Goal: Register for event/course

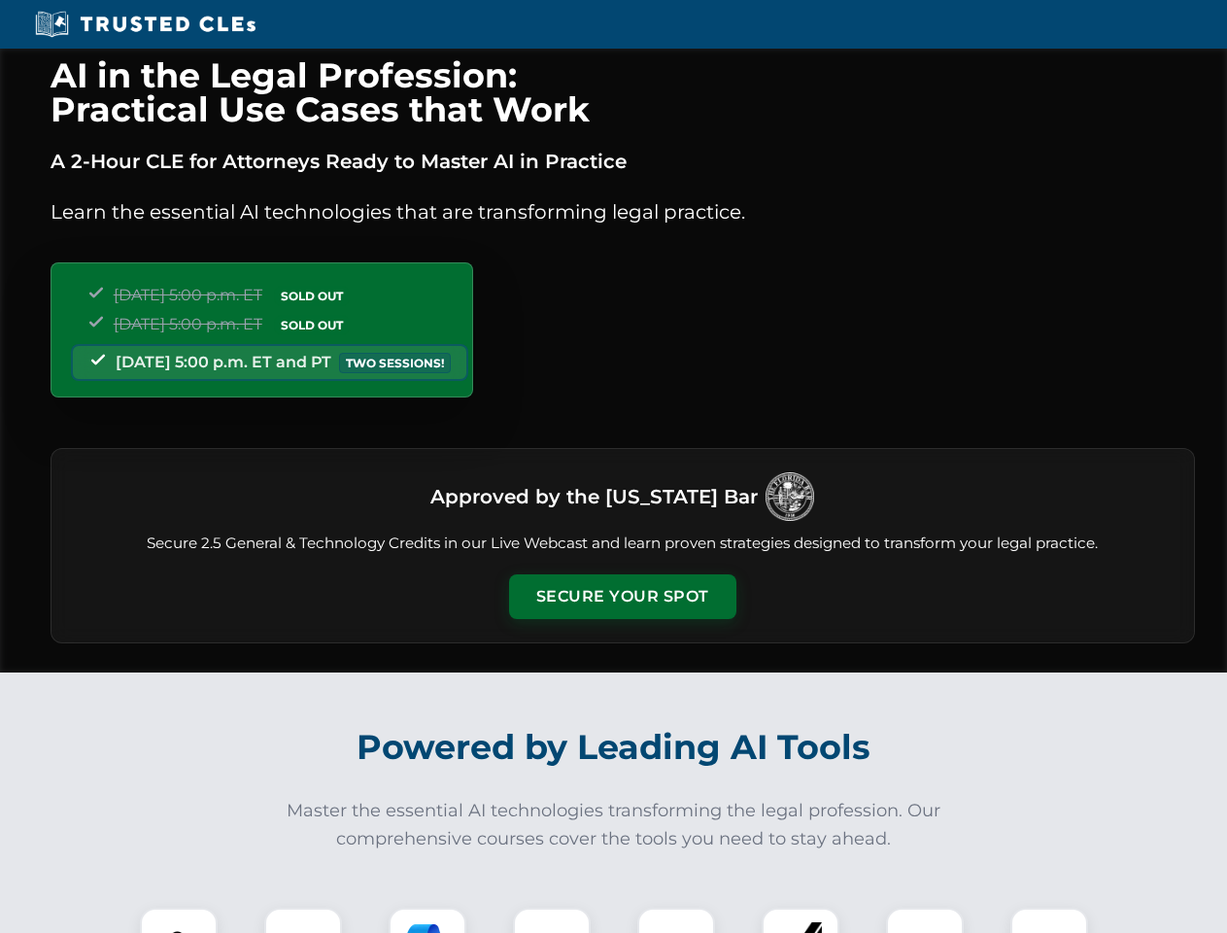
click at [622, 597] on button "Secure Your Spot" at bounding box center [622, 596] width 227 height 45
click at [179, 920] on img at bounding box center [179, 946] width 56 height 56
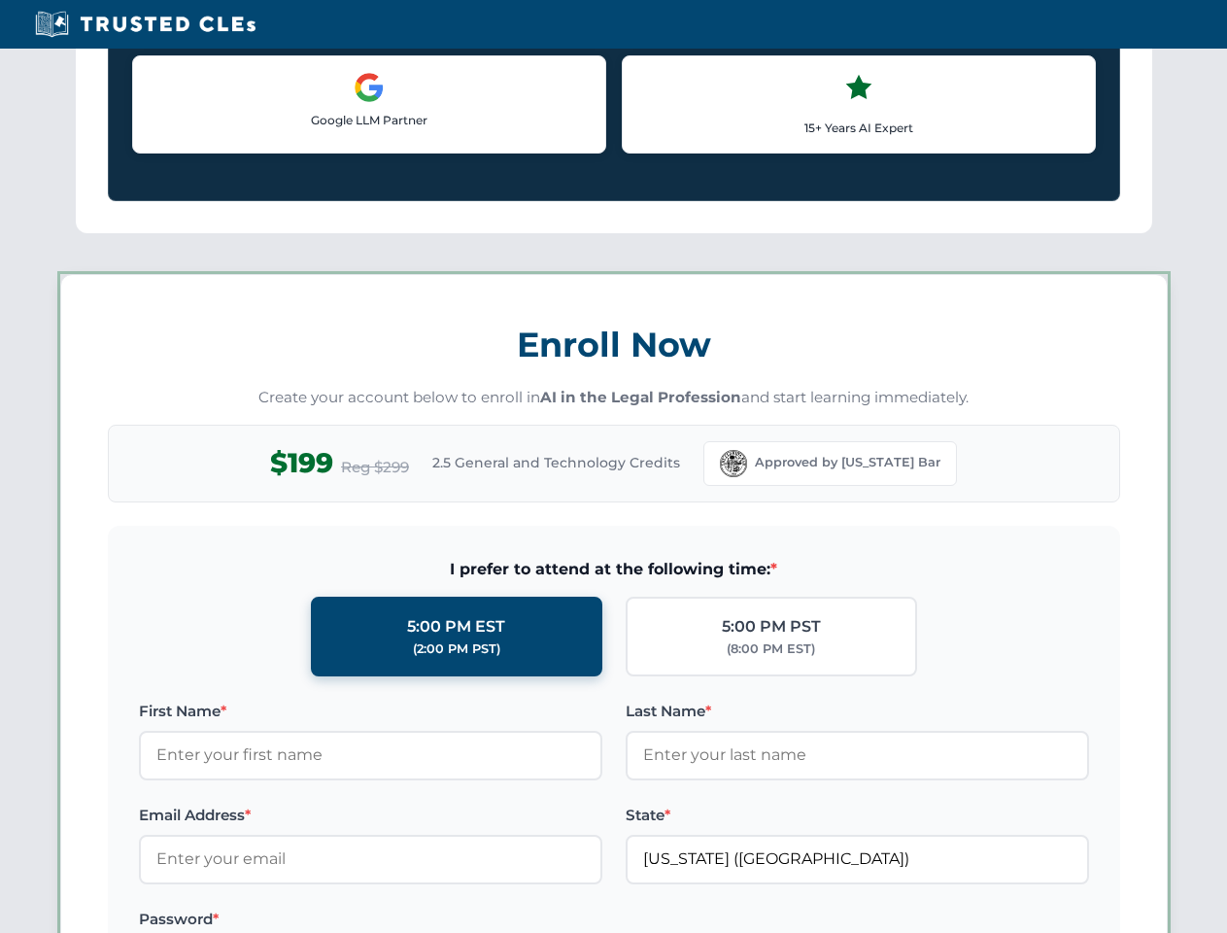
click at [428, 920] on label "Password *" at bounding box center [371, 919] width 464 height 23
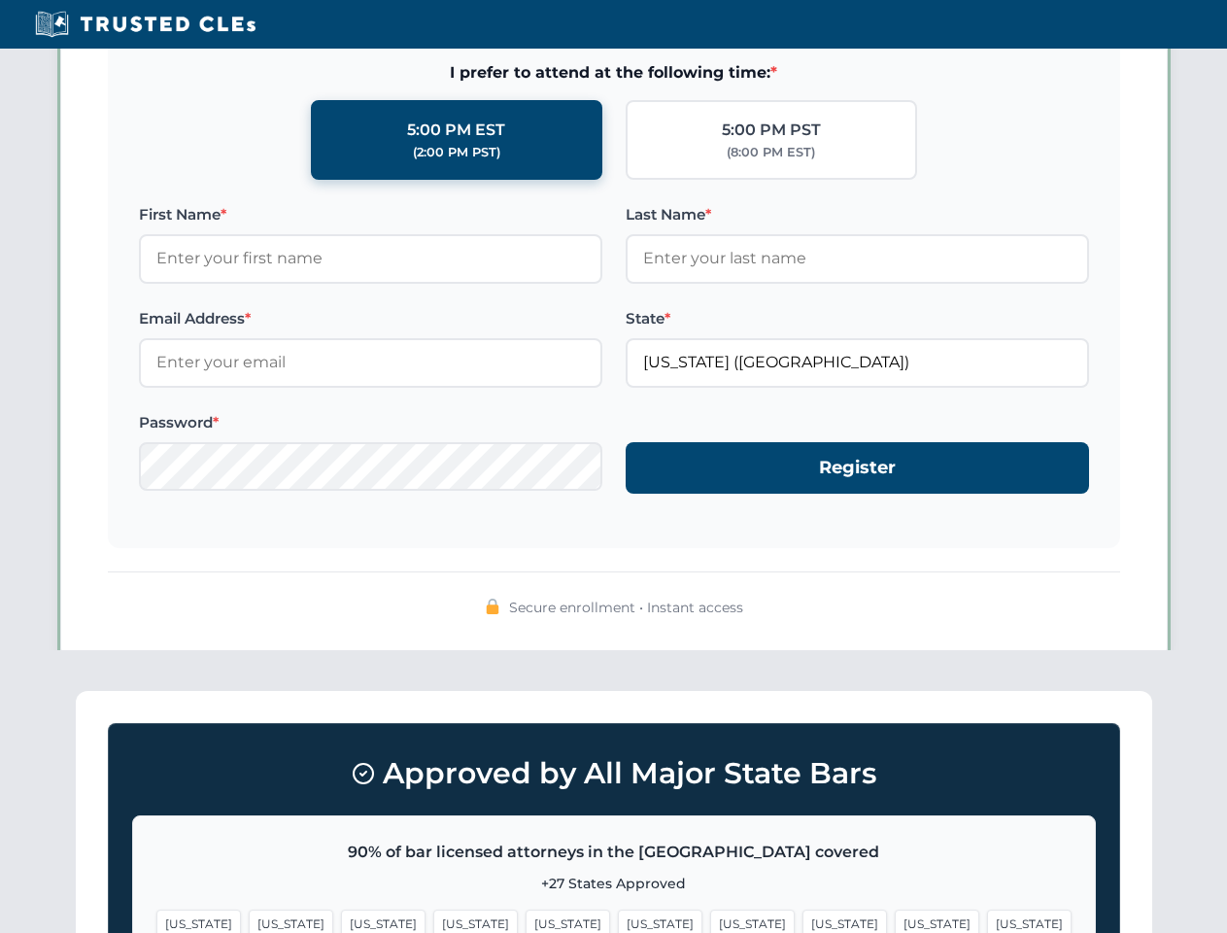
click at [895, 920] on span "[US_STATE]" at bounding box center [937, 924] width 85 height 28
